Goal: Check status

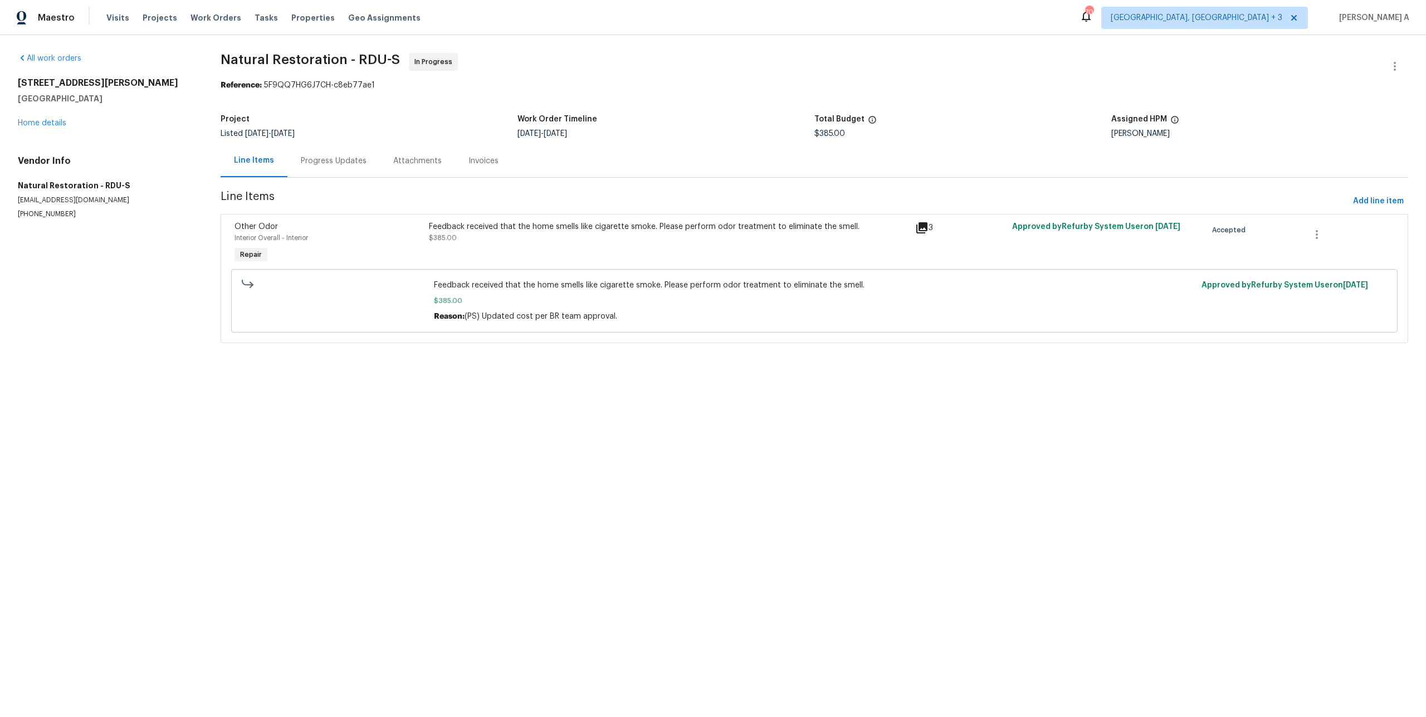
click at [781, 243] on div "Feedback received that the home smells like cigarette smoke. Please perform odo…" at bounding box center [669, 232] width 480 height 22
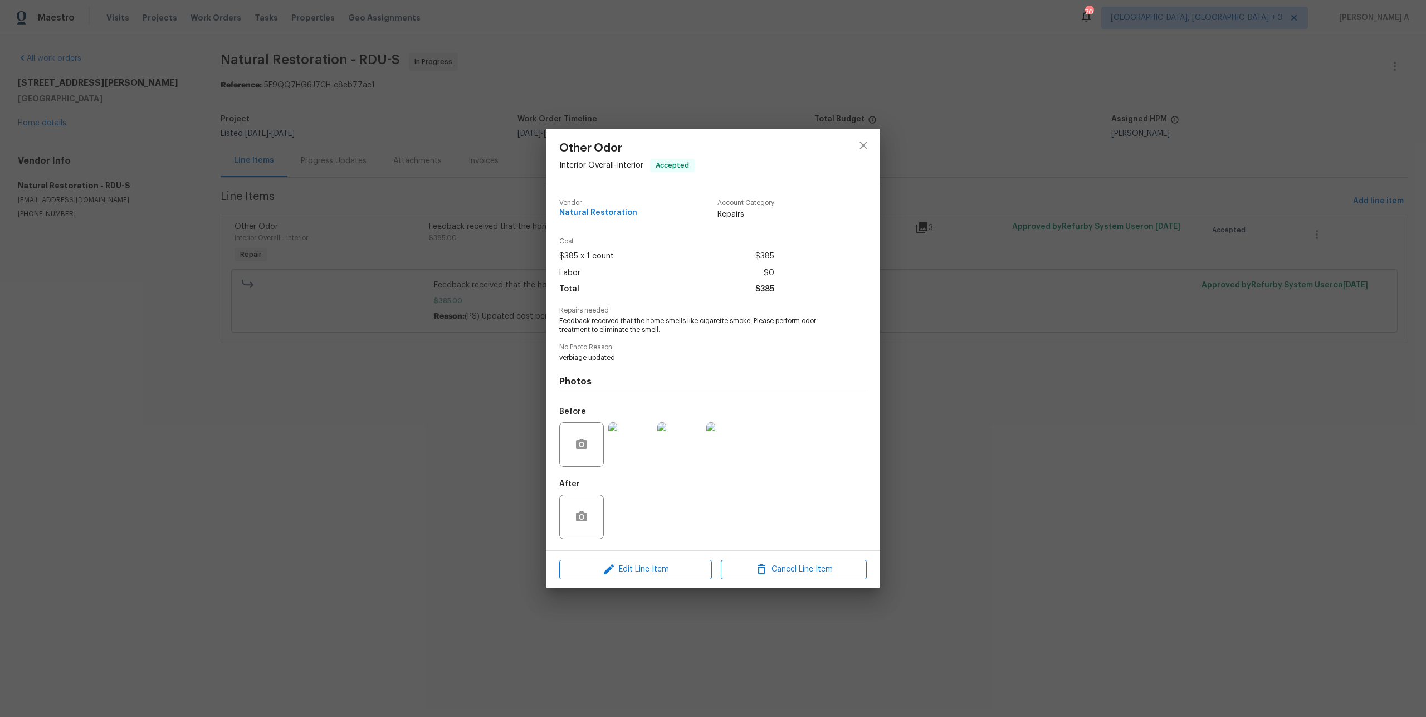
click at [984, 383] on div "Other Odor Interior Overall - Interior Accepted Vendor Natural Restoration Acco…" at bounding box center [713, 358] width 1426 height 717
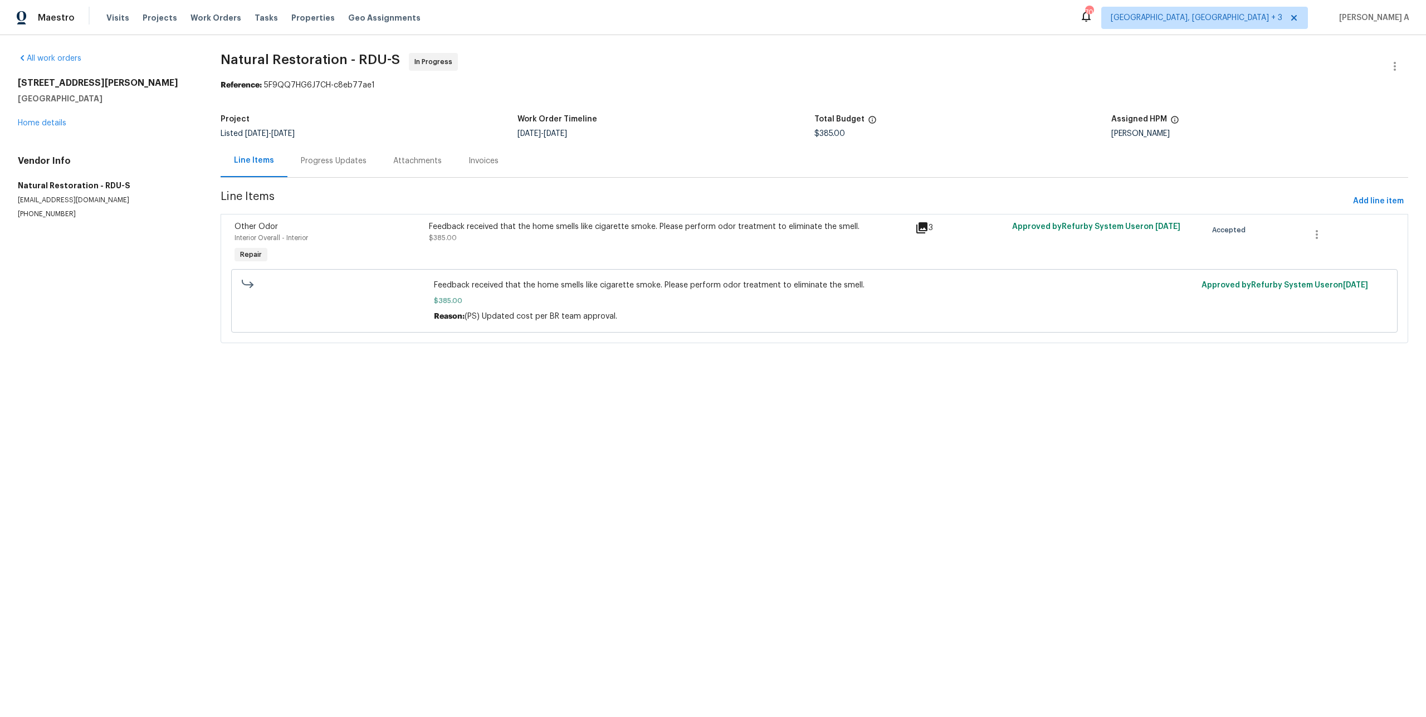
click at [312, 168] on div "Progress Updates" at bounding box center [333, 160] width 92 height 33
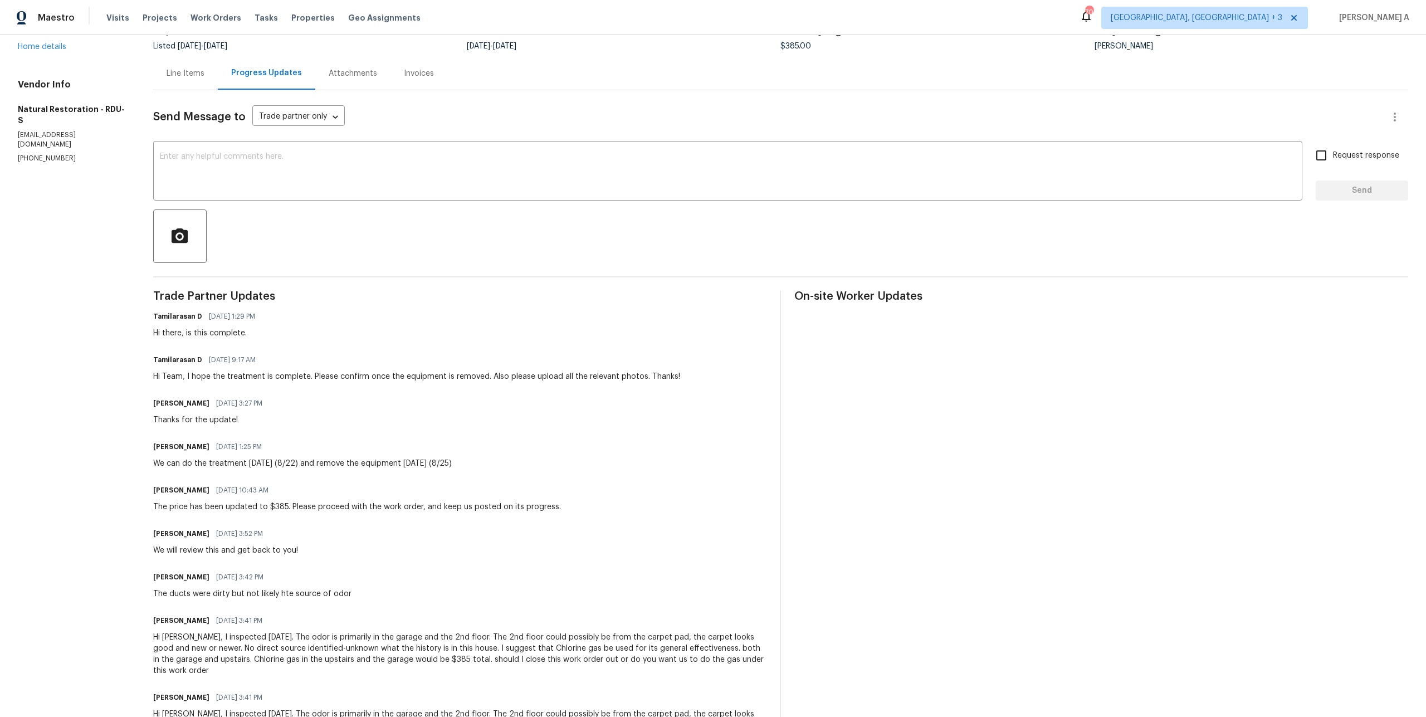
scroll to position [109, 0]
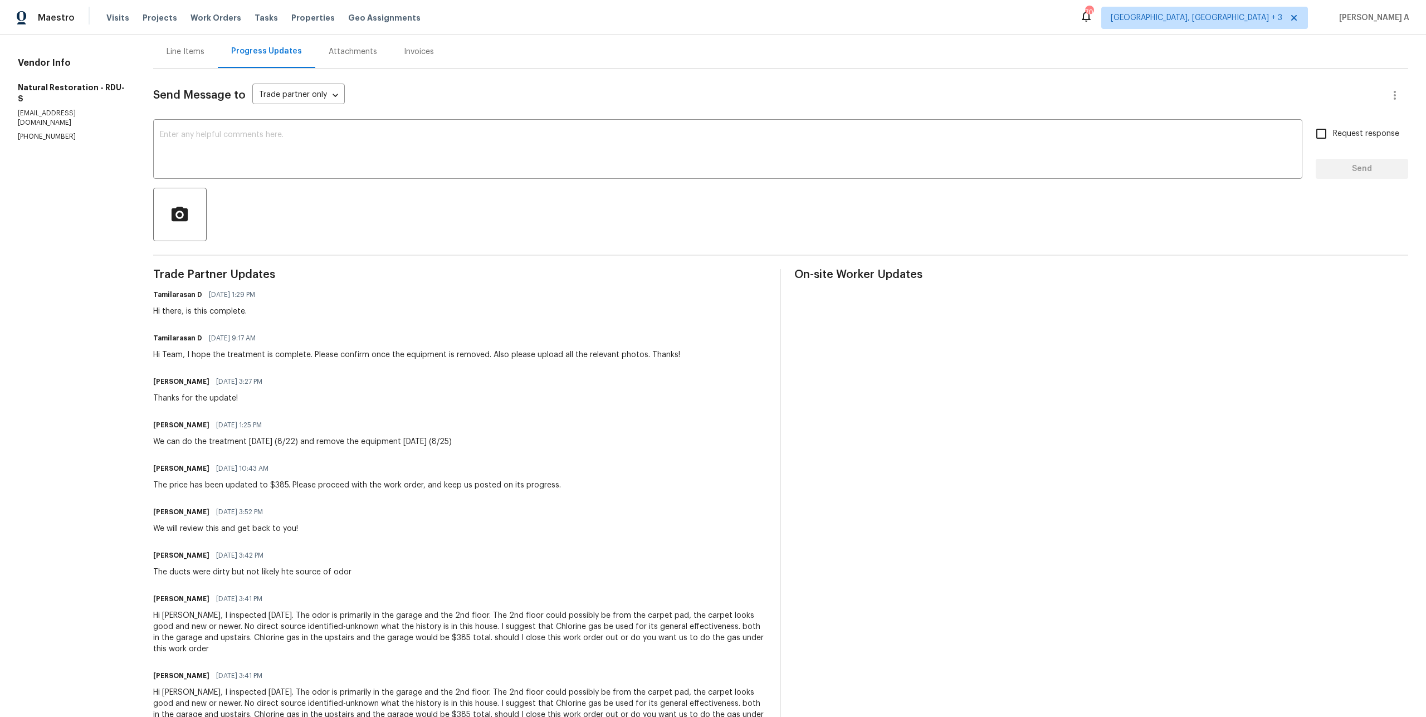
click at [239, 355] on div "Hi Team, I hope the treatment is complete. Please confirm once the equipment is…" at bounding box center [416, 354] width 527 height 11
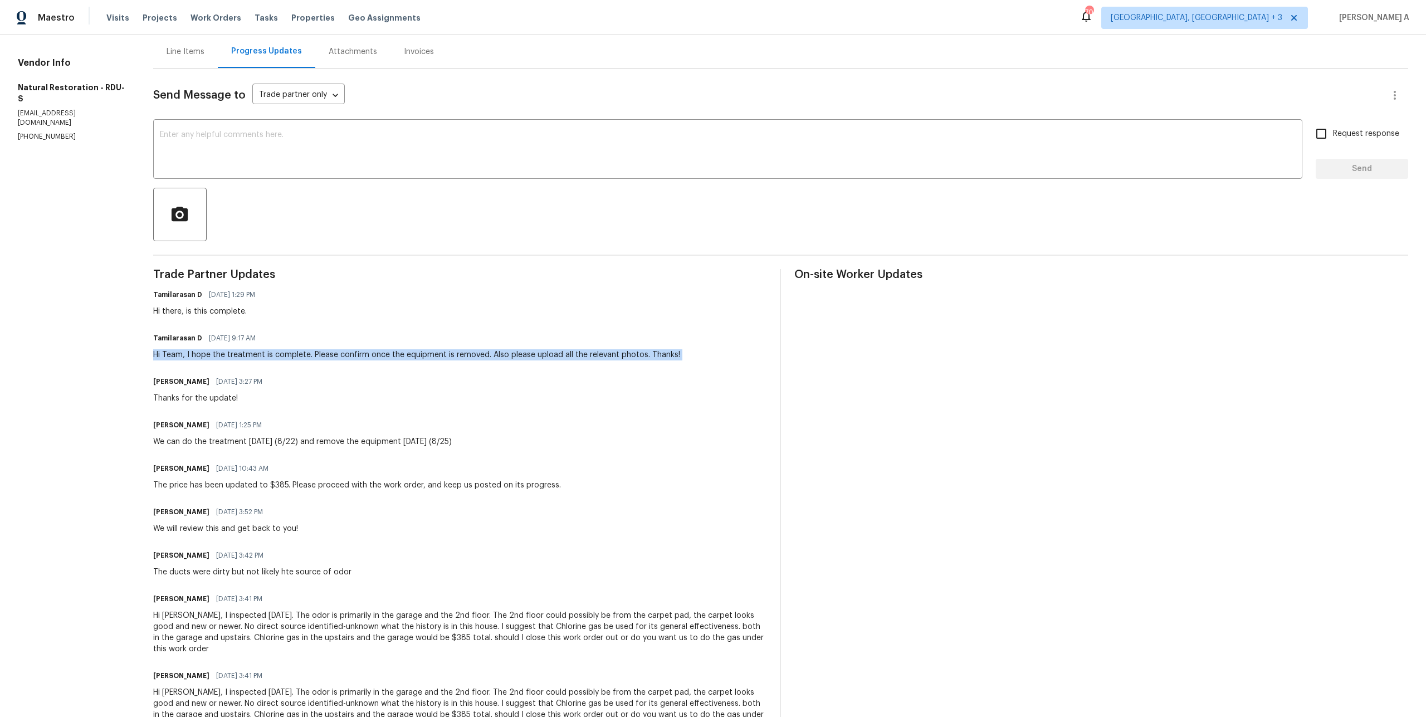
click at [239, 355] on div "Hi Team, I hope the treatment is complete. Please confirm once the equipment is…" at bounding box center [416, 354] width 527 height 11
click at [340, 353] on div "Hi Team, I hope the treatment is complete. Please confirm once the equipment is…" at bounding box center [416, 354] width 527 height 11
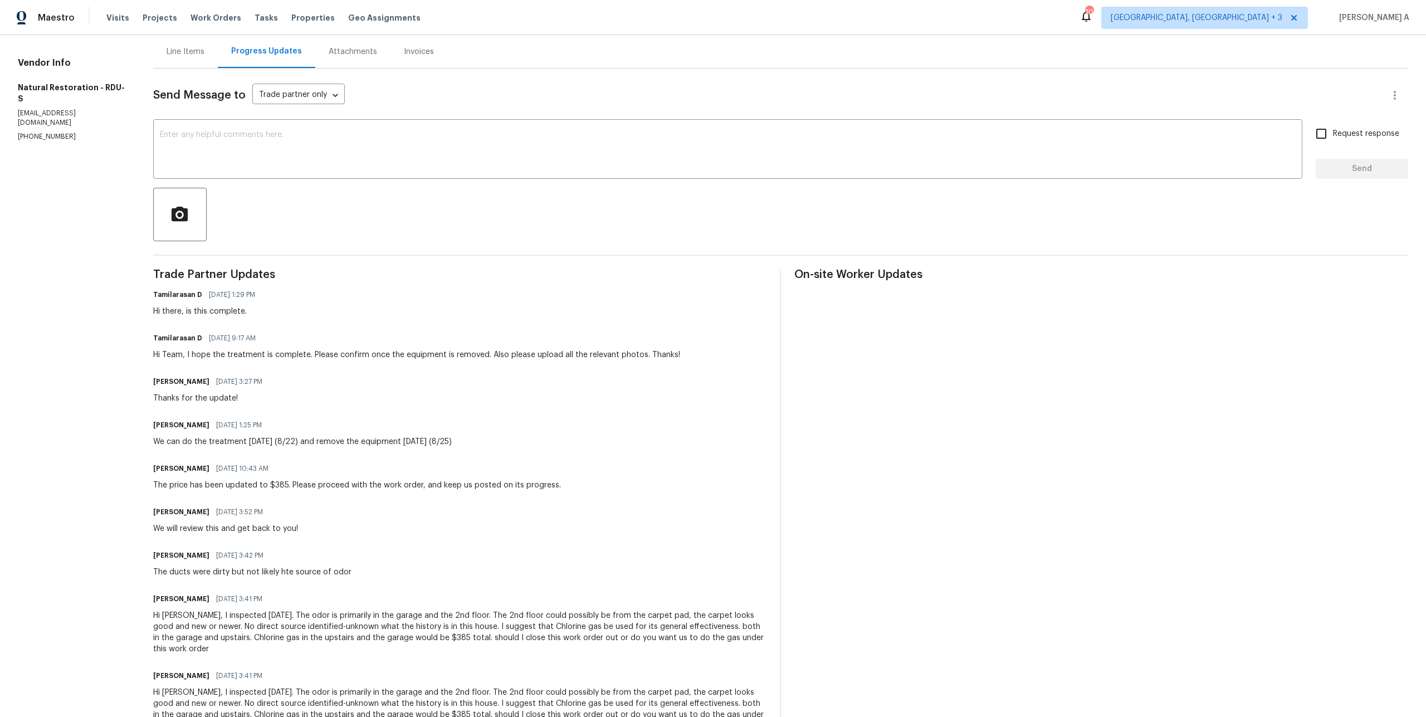
scroll to position [0, 0]
